Goal: Use online tool/utility: Use online tool/utility

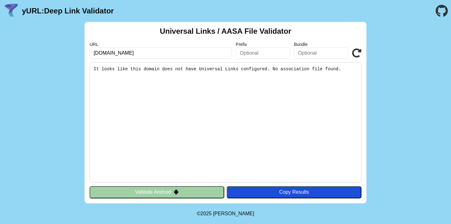
click at [177, 52] on input "www.garenta.com.tr" at bounding box center [161, 53] width 142 height 11
type input "[URL][DOMAIN_NAME]"
click at [256, 193] on div "Copy Results" at bounding box center [294, 193] width 128 height 6
click at [362, 48] on div "Universal Links / AASA File Validator URL https://www.garenta.com/.well-known/a…" at bounding box center [226, 113] width 282 height 182
click at [357, 55] on icon at bounding box center [356, 53] width 9 height 9
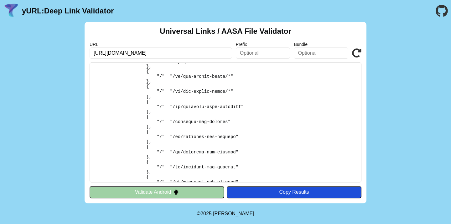
scroll to position [305, 0]
